Goal: Transaction & Acquisition: Subscribe to service/newsletter

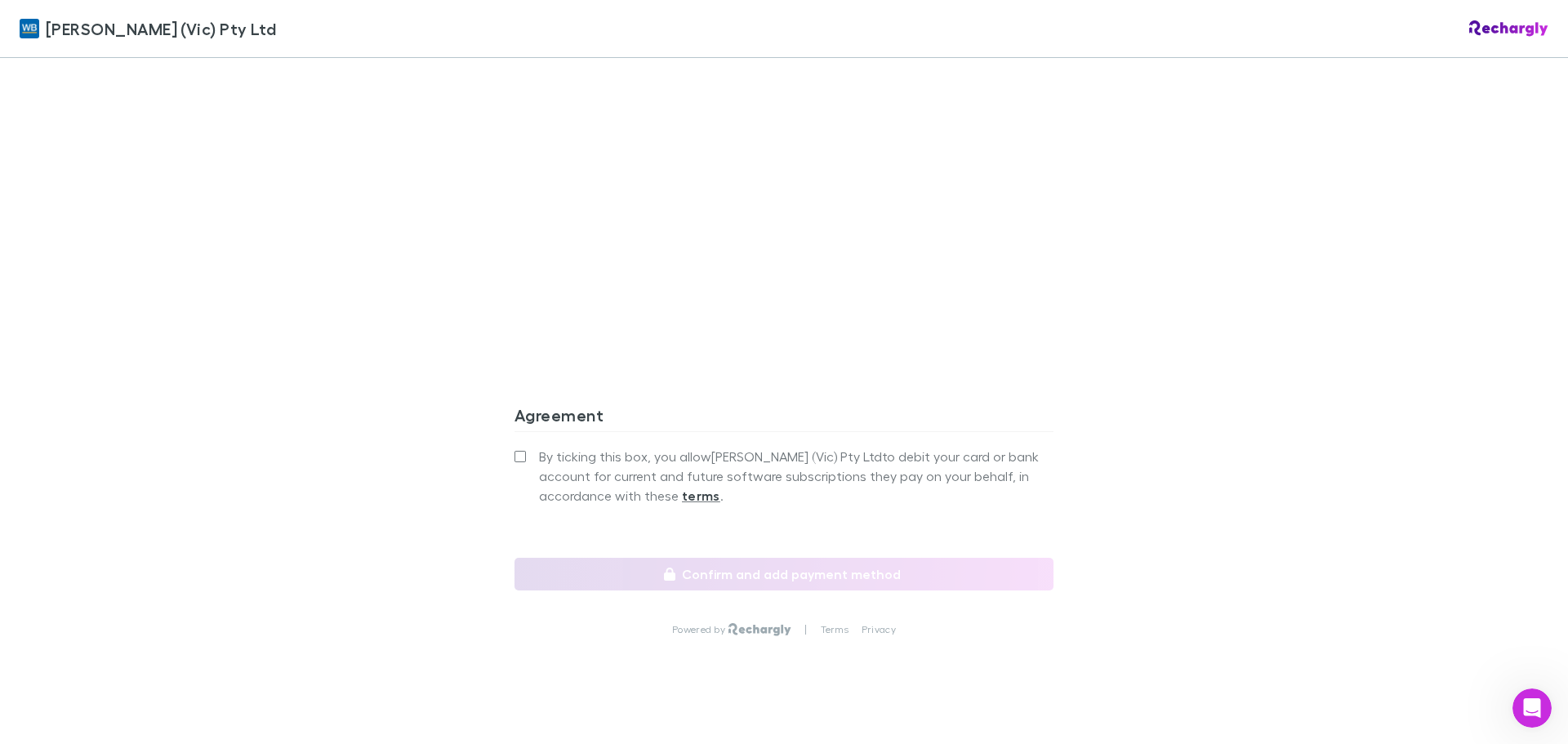
scroll to position [1307, 0]
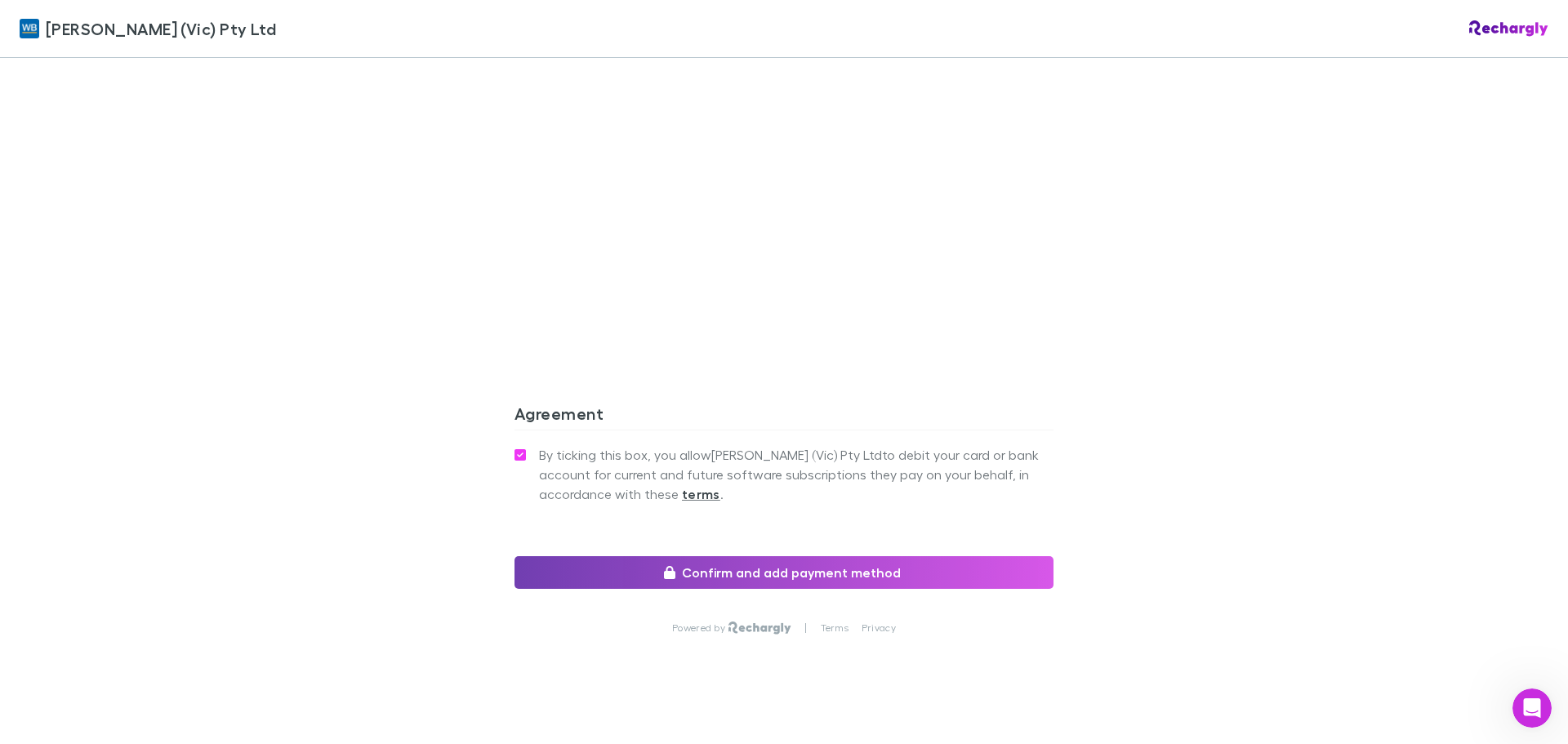
click at [745, 556] on button "Confirm and add payment method" at bounding box center [783, 572] width 539 height 32
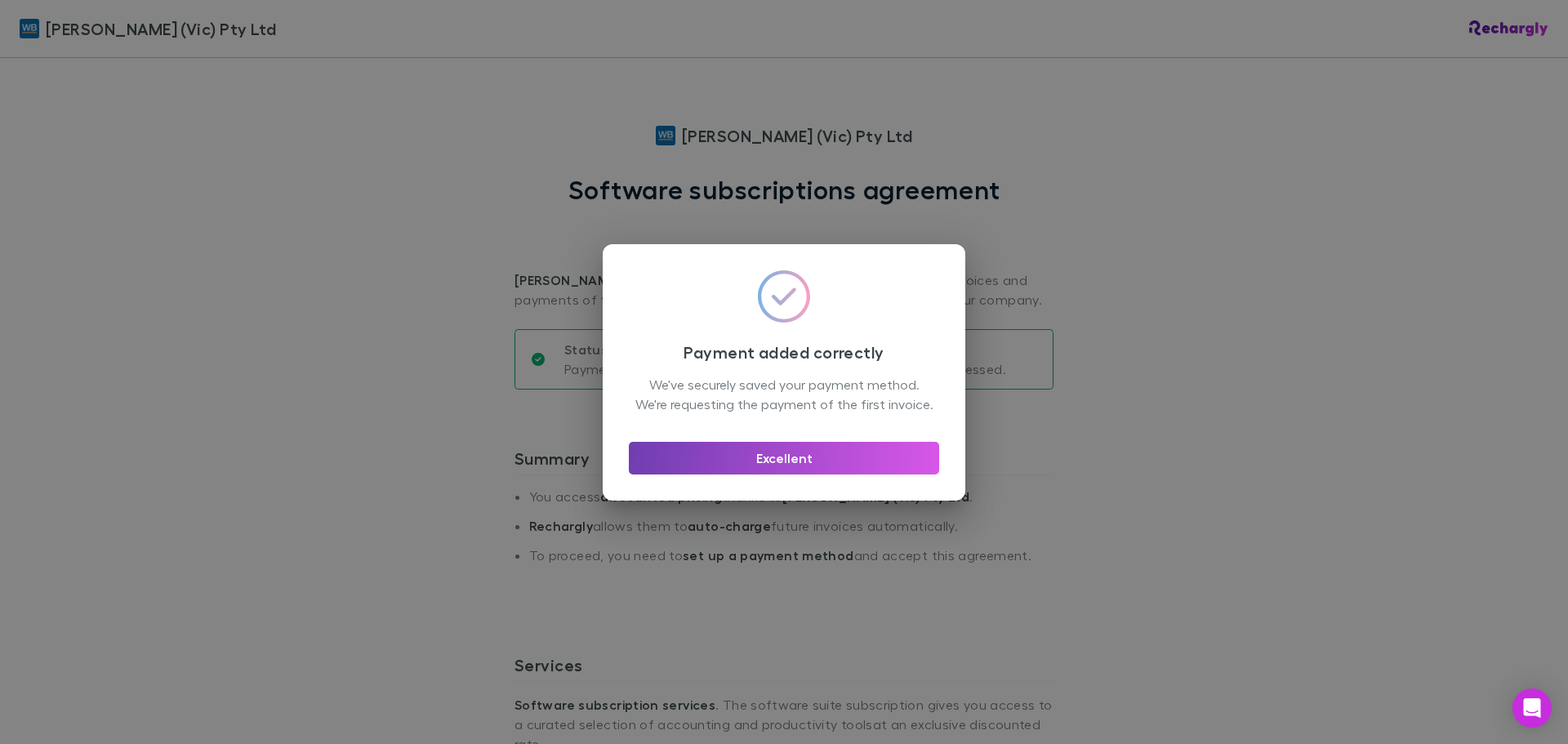
click at [835, 474] on button "Excellent" at bounding box center [784, 458] width 310 height 32
